Goal: Information Seeking & Learning: Understand process/instructions

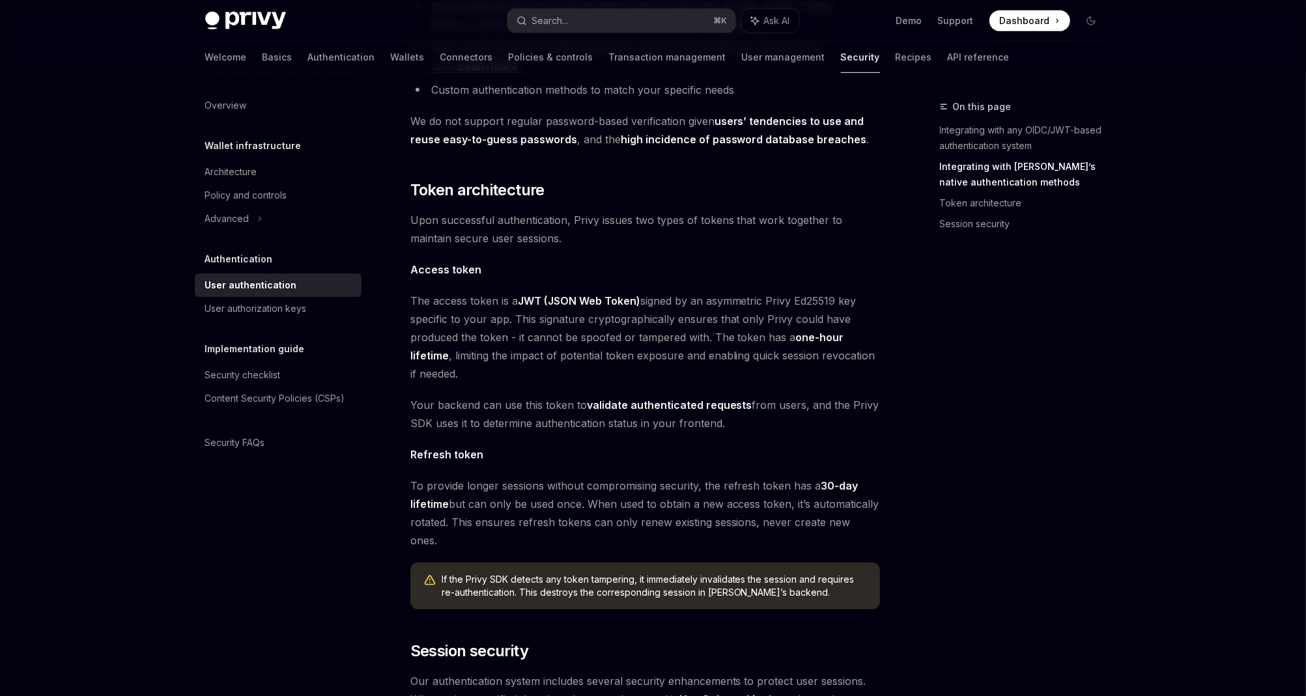
click at [609, 306] on span "The access token is a JWT (JSON Web Token) signed by an asymmetric Privy Ed2551…" at bounding box center [645, 337] width 470 height 91
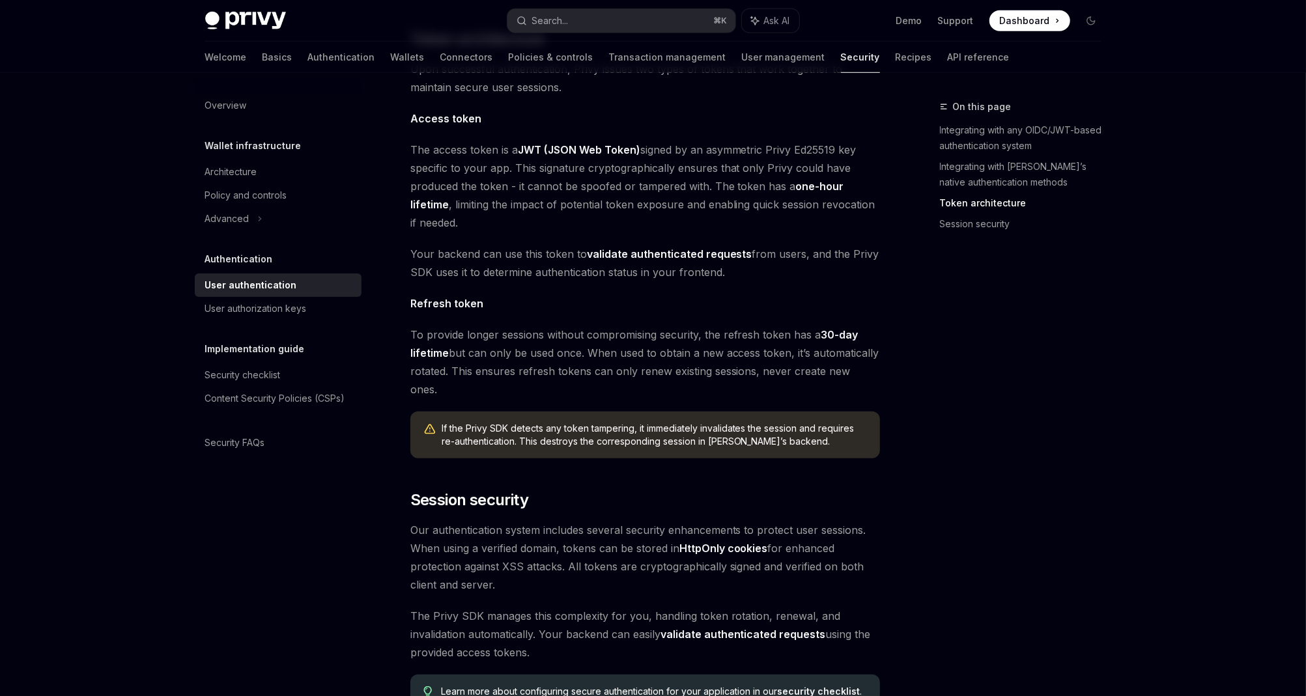
click at [609, 326] on span "To provide longer sessions without compromising security, the refresh token has…" at bounding box center [645, 362] width 470 height 73
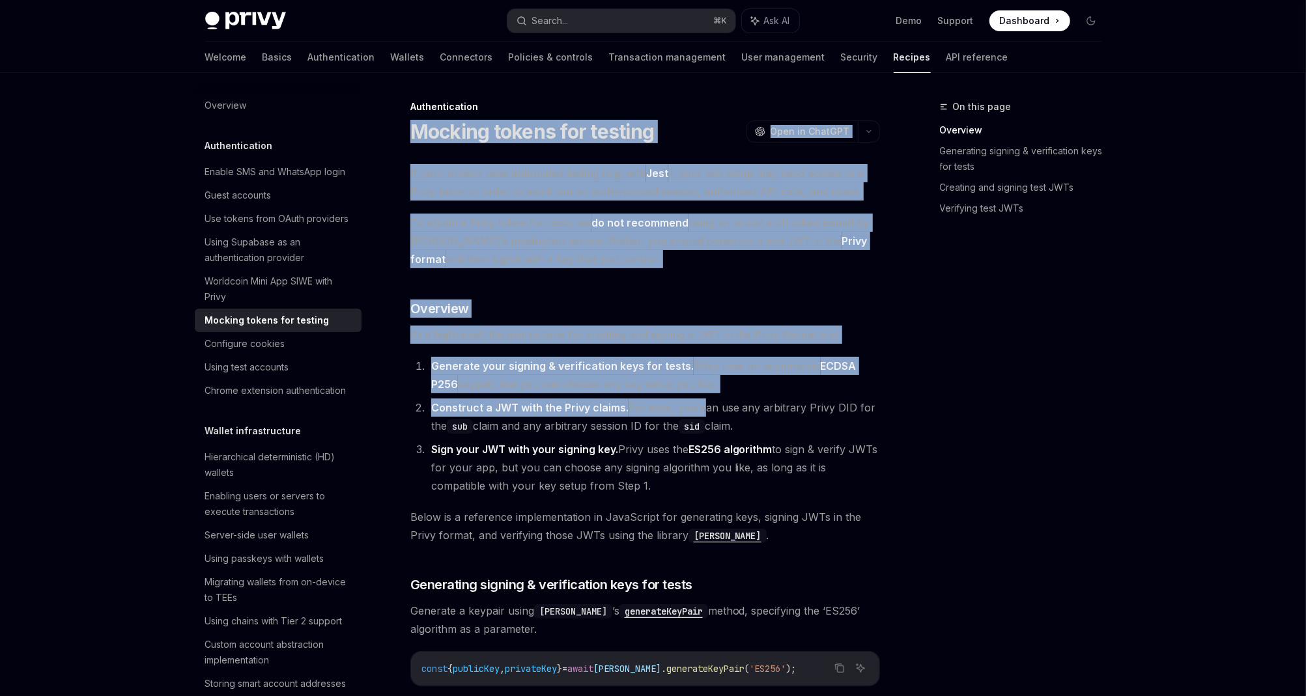
drag, startPoint x: 418, startPoint y: 136, endPoint x: 721, endPoint y: 436, distance: 426.1
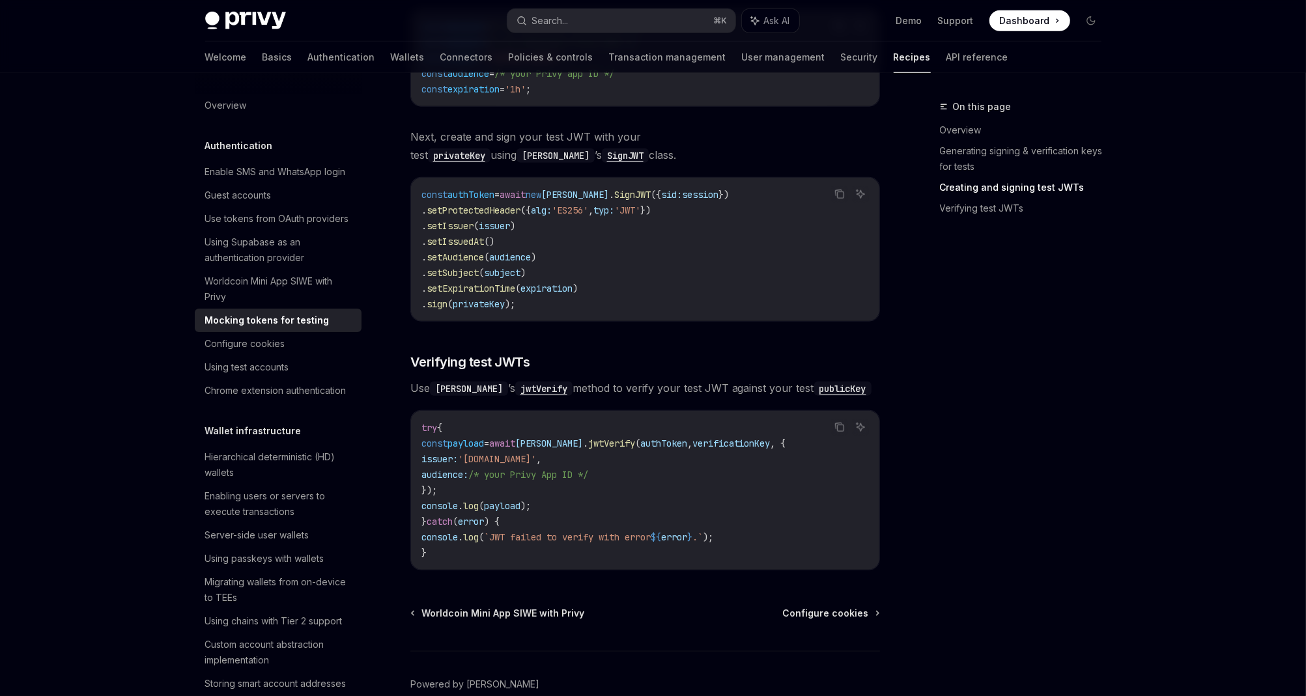
scroll to position [891, 0]
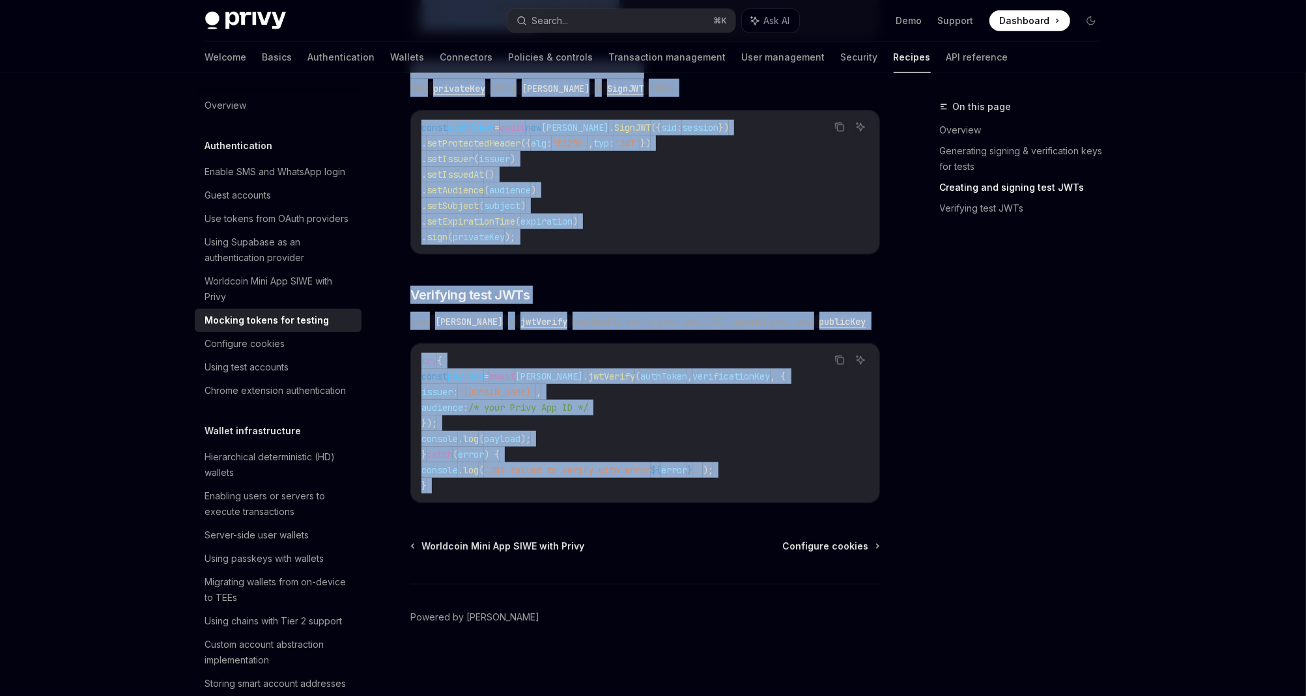
copy div "Mocking tokens for testing OpenAI Open in ChatGPT OpenAI Open in ChatGPT If you…"
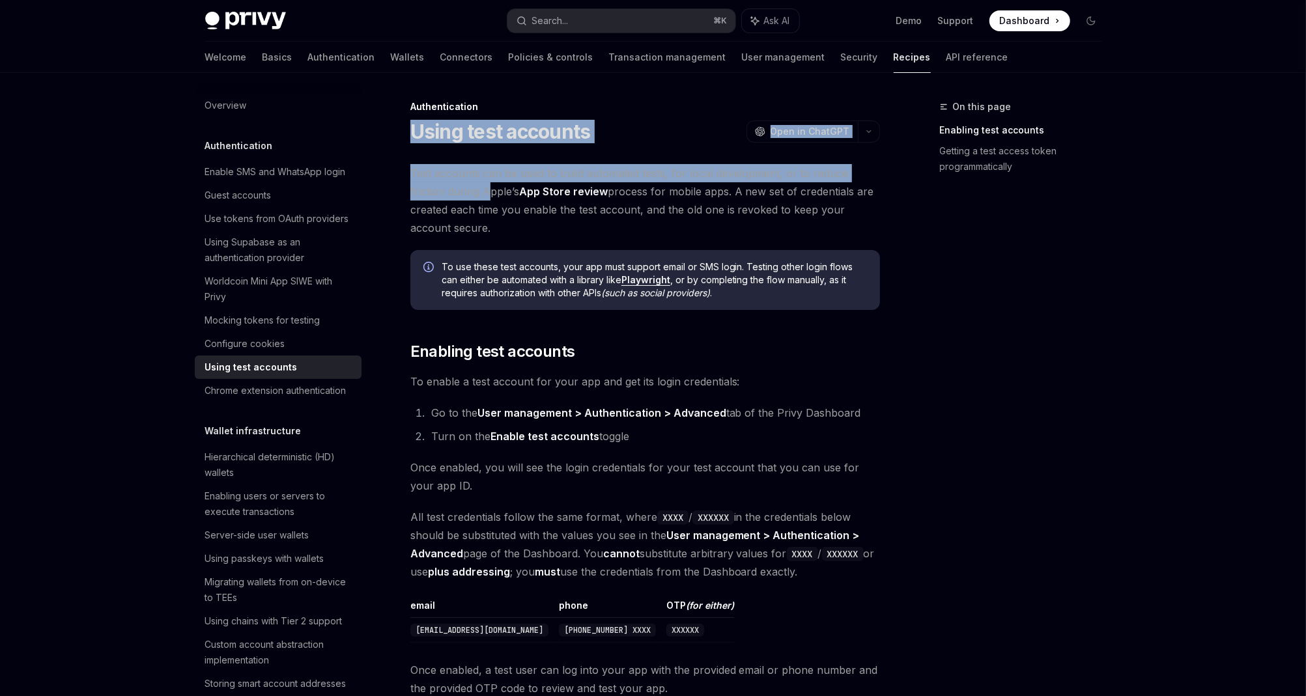
drag, startPoint x: 412, startPoint y: 132, endPoint x: 532, endPoint y: 236, distance: 158.9
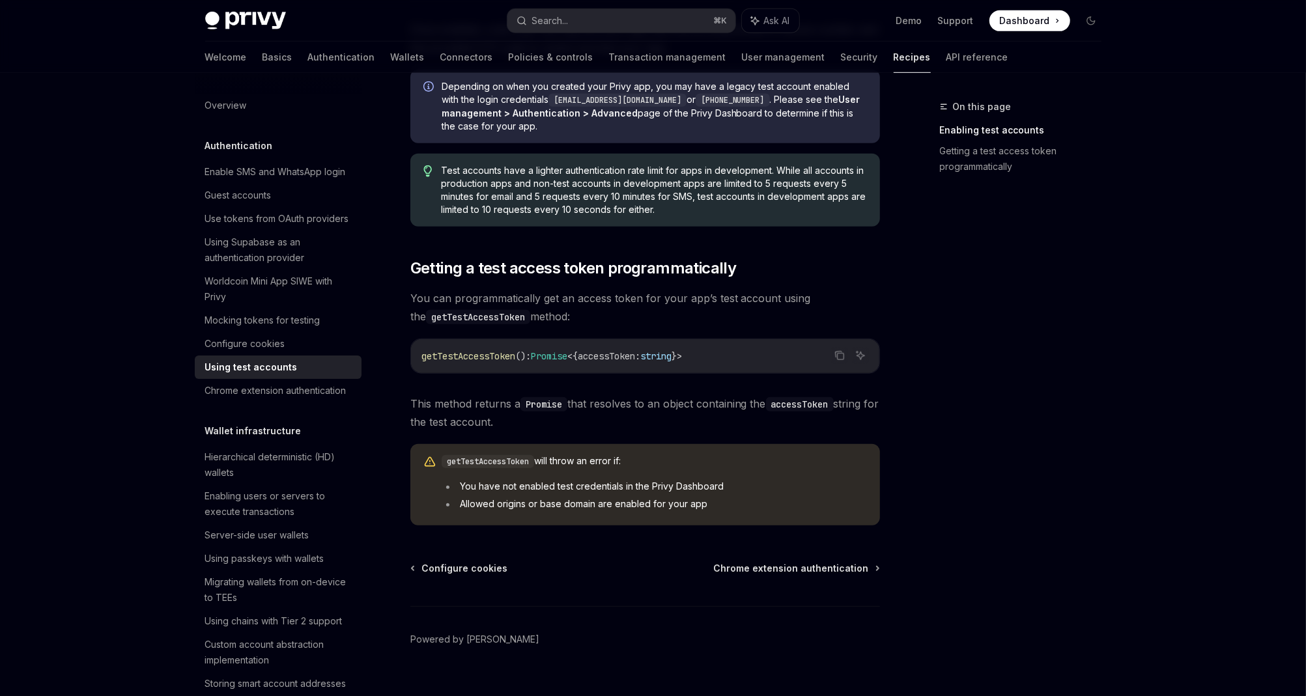
scroll to position [663, 0]
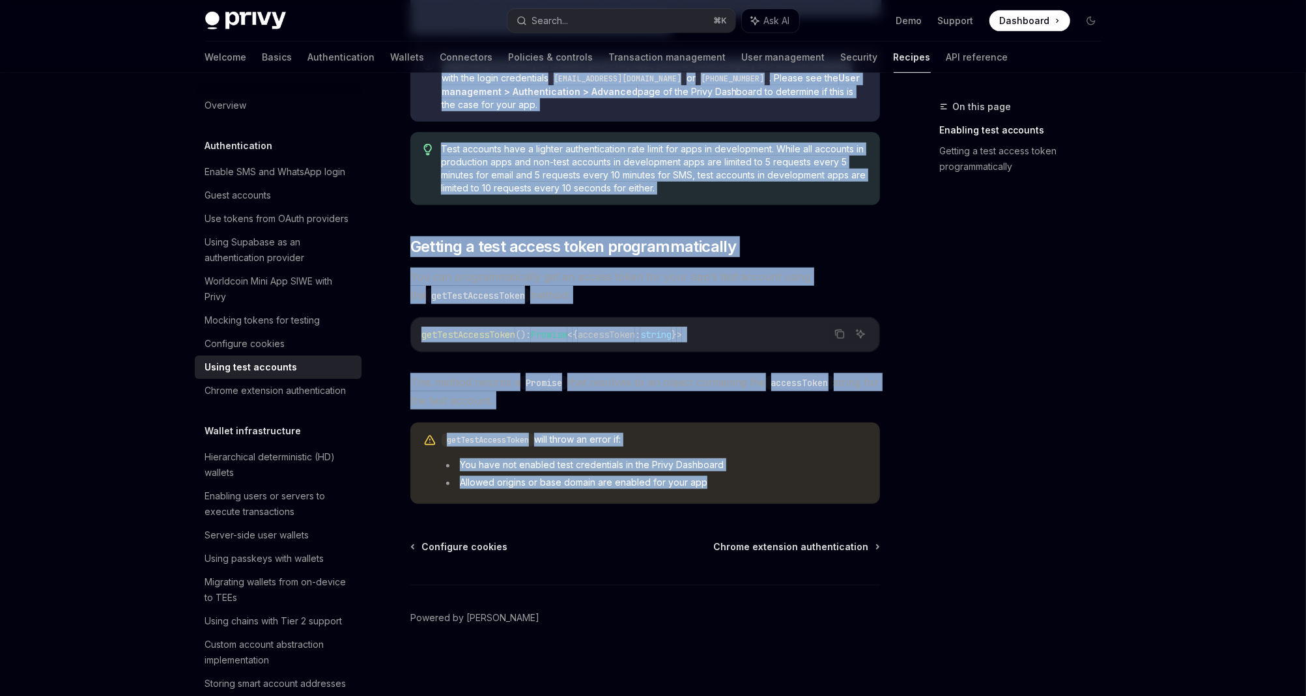
click at [714, 477] on li "Allowed origins or base domain are enabled for your app" at bounding box center [654, 482] width 425 height 13
copy div "Lorem ipsu dolorsit AmetCO Adip el SeddOEI TempOR Inci ut LaboREE Dolo magnaali…"
click at [536, 266] on div "Test accounts can be used to build automated tests, for local development, or t…" at bounding box center [645, 3] width 470 height 1003
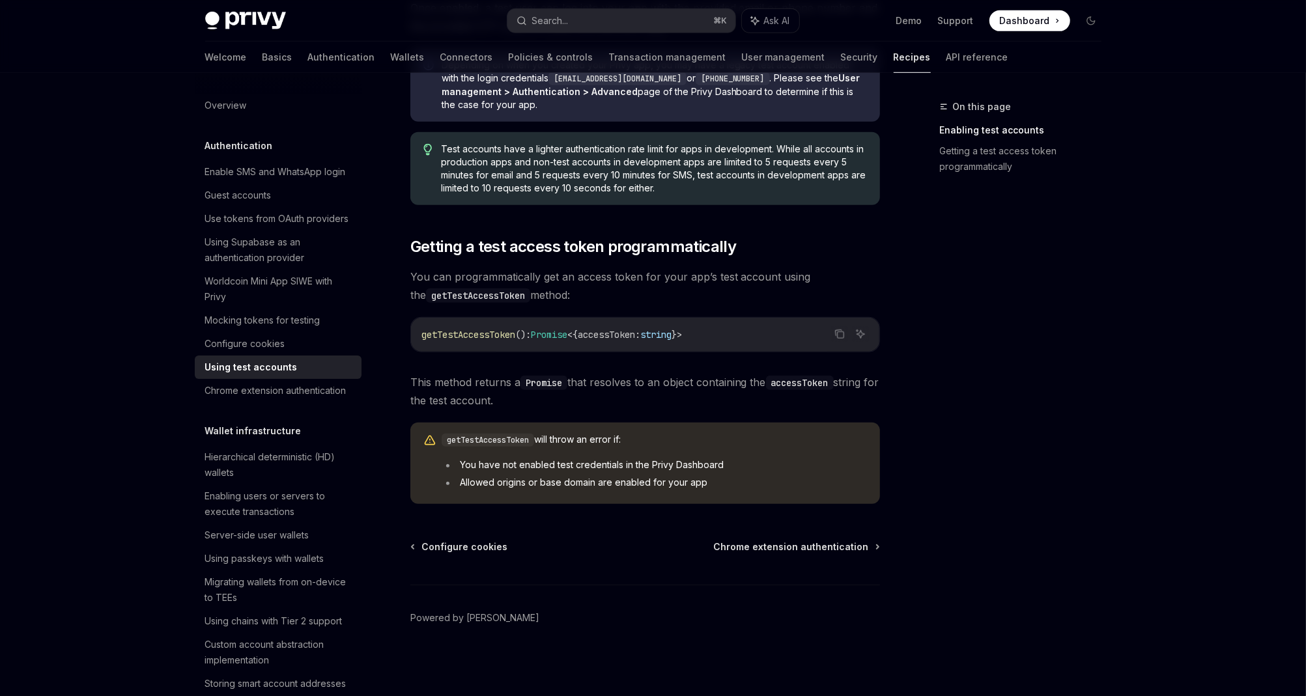
click at [521, 330] on span "():" at bounding box center [523, 335] width 16 height 12
copy div "getTestAccessToken (): Promise < { accessToken : string } >"
click at [771, 332] on code "getTestAccessToken (): Promise < { accessToken : string } >" at bounding box center [646, 335] width 448 height 16
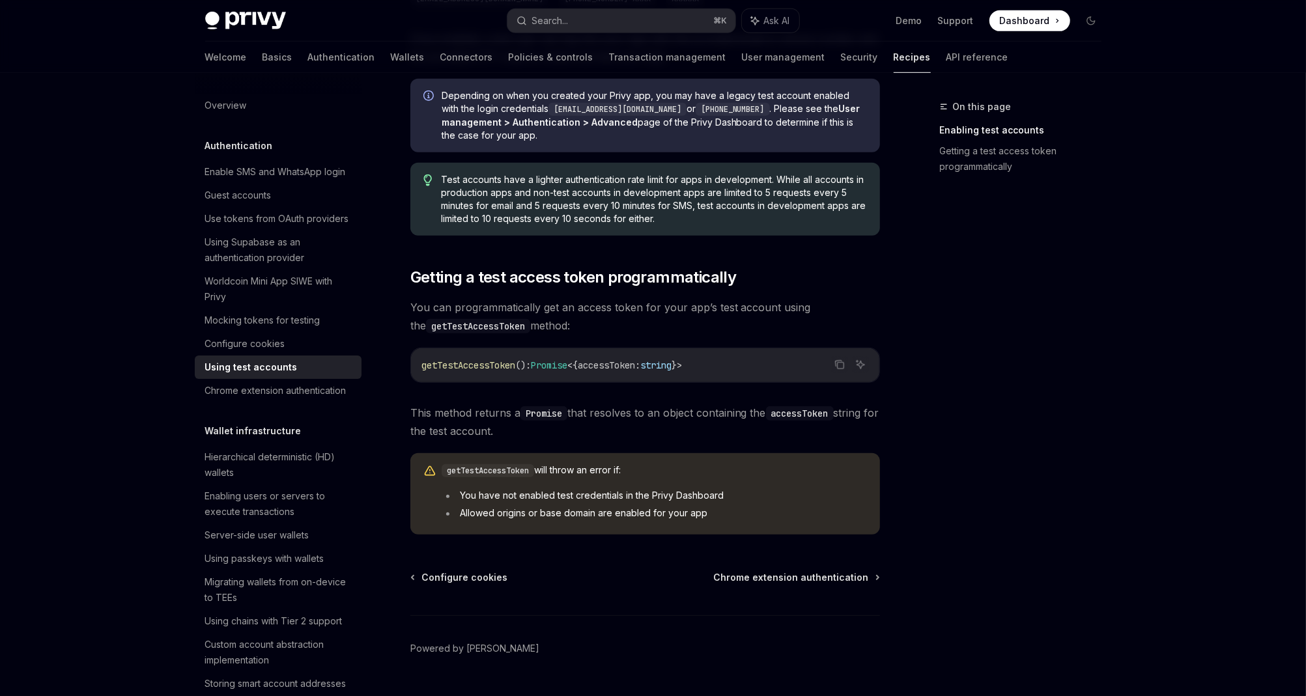
scroll to position [611, 0]
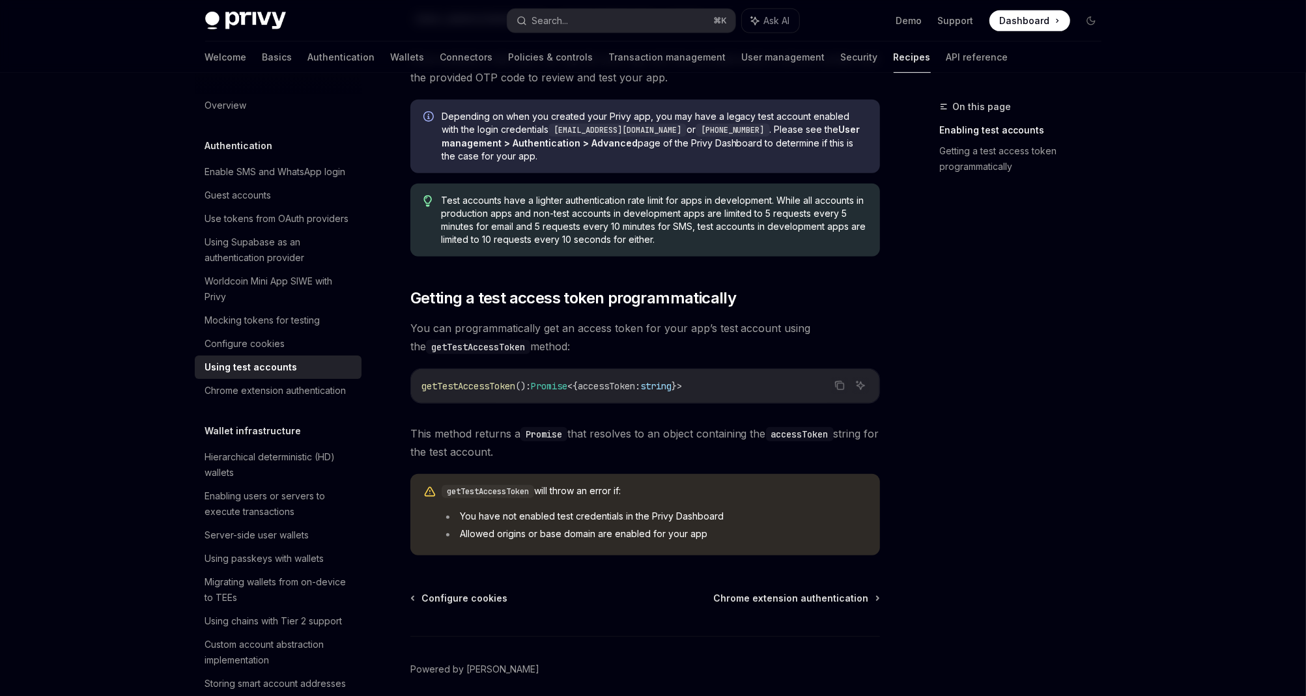
click at [629, 221] on span "Test accounts have a lighter authentication rate limit for apps in development.…" at bounding box center [653, 220] width 425 height 52
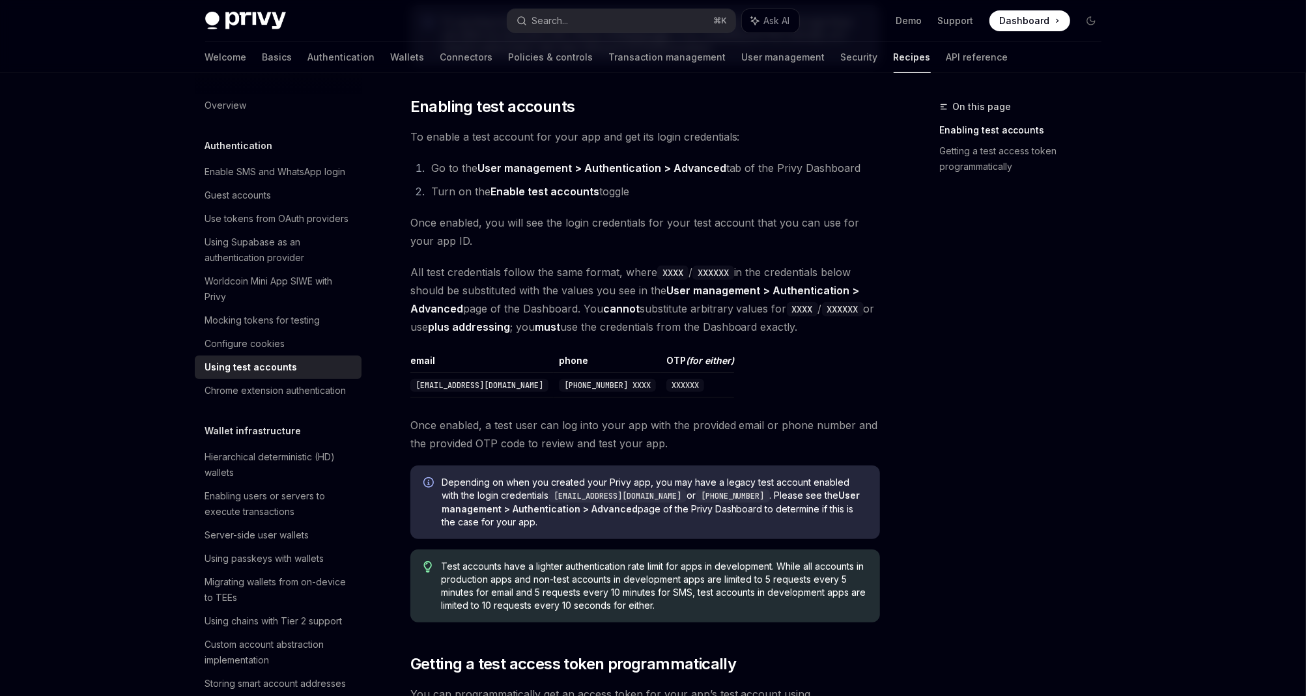
scroll to position [0, 0]
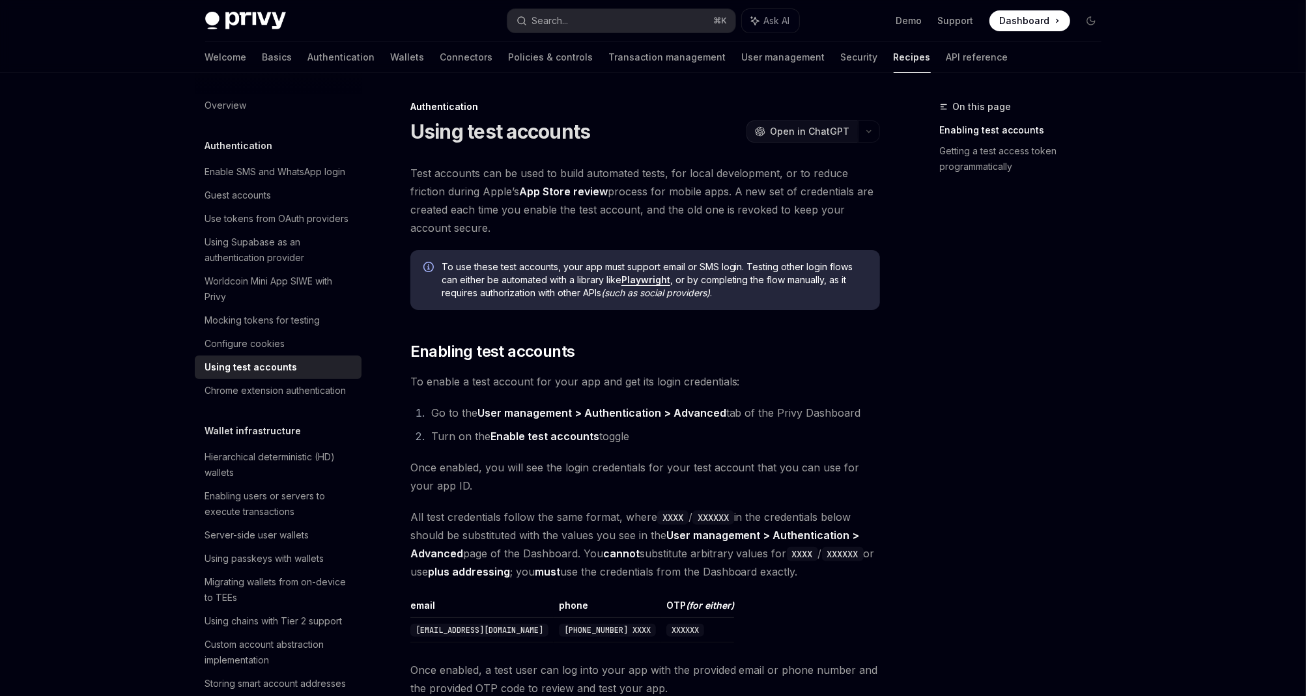
click at [795, 139] on button "OpenAI Open in ChatGPT" at bounding box center [802, 132] width 111 height 22
